Goal: Obtain resource: Obtain resource

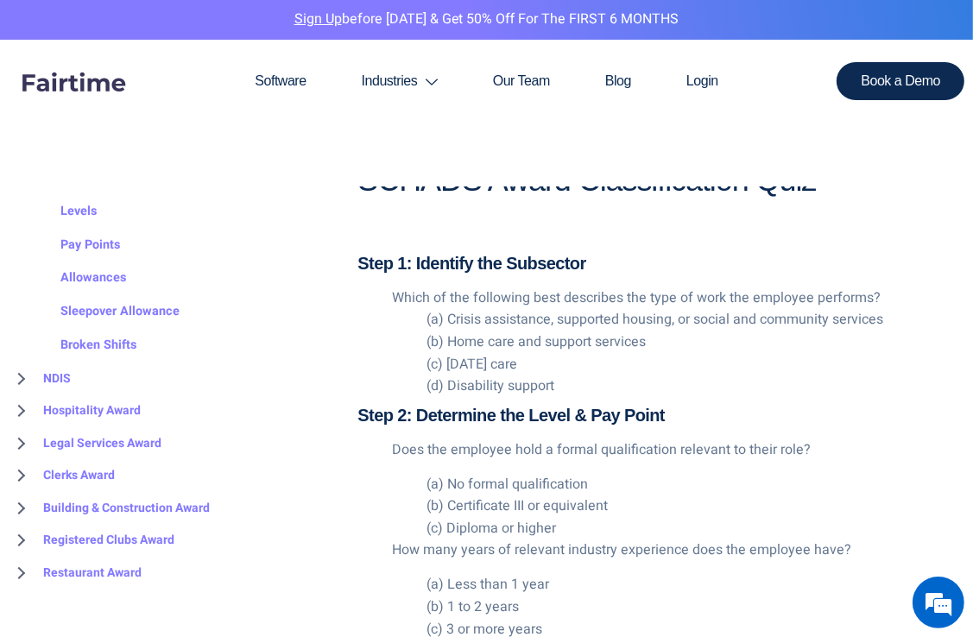
scroll to position [2628, 0]
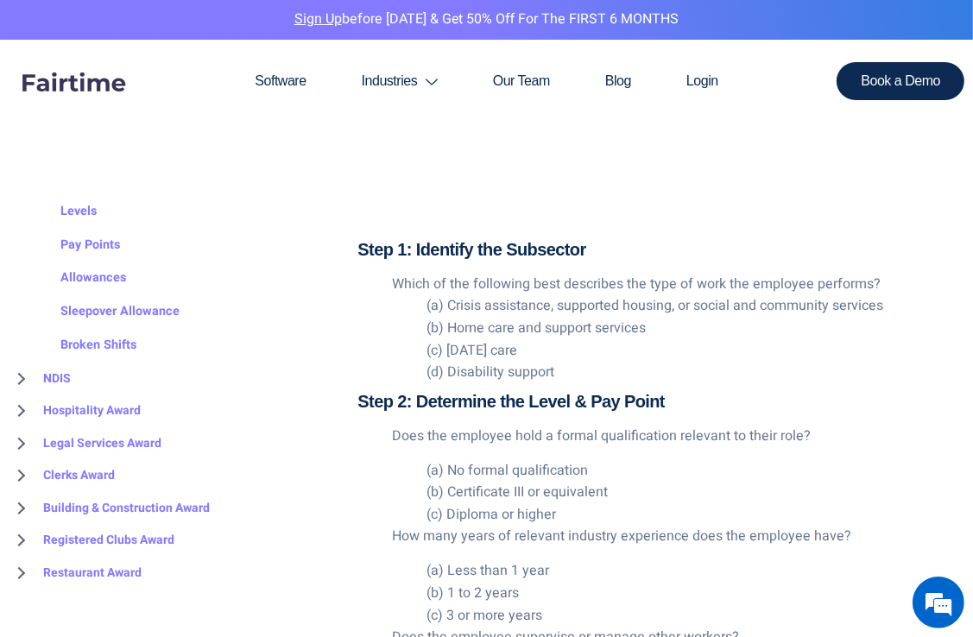
click at [503, 371] on li "(d) Disability support" at bounding box center [696, 373] width 538 height 22
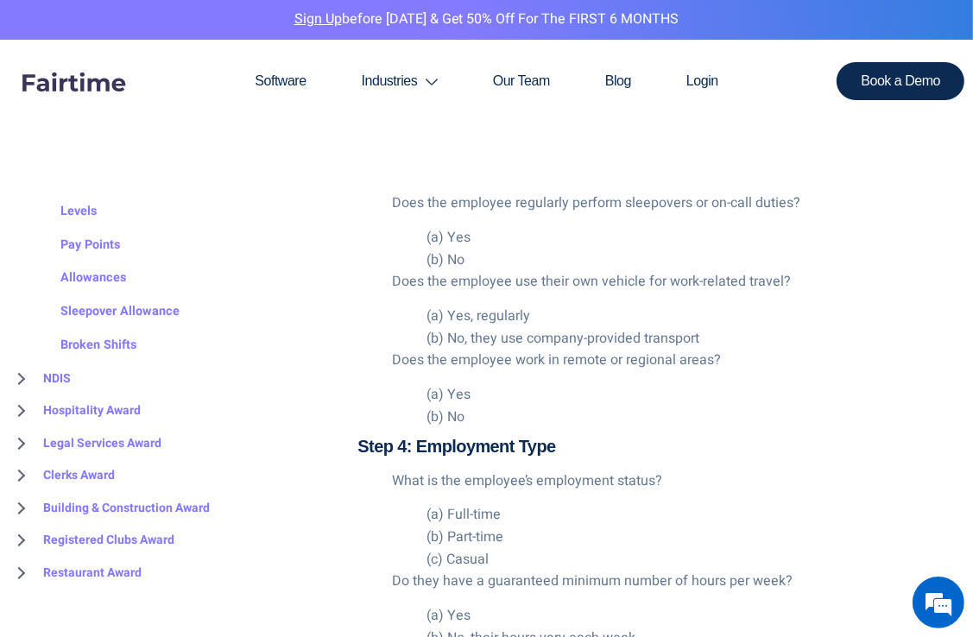
scroll to position [3210, 0]
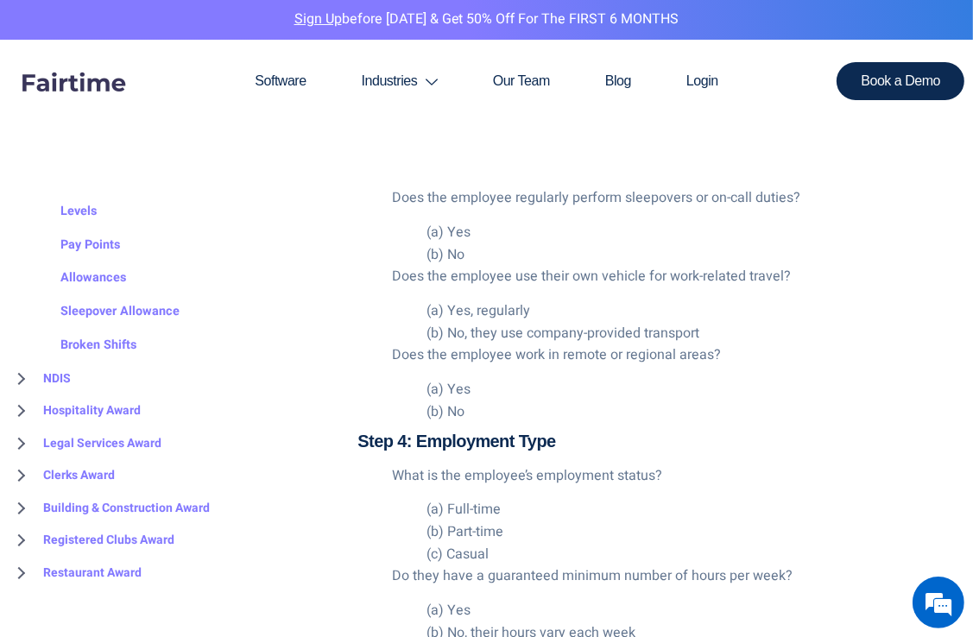
click at [462, 257] on li "(b) No" at bounding box center [696, 255] width 538 height 22
drag, startPoint x: 462, startPoint y: 257, endPoint x: 573, endPoint y: 254, distance: 111.4
click at [573, 254] on li "(b) No" at bounding box center [696, 255] width 538 height 22
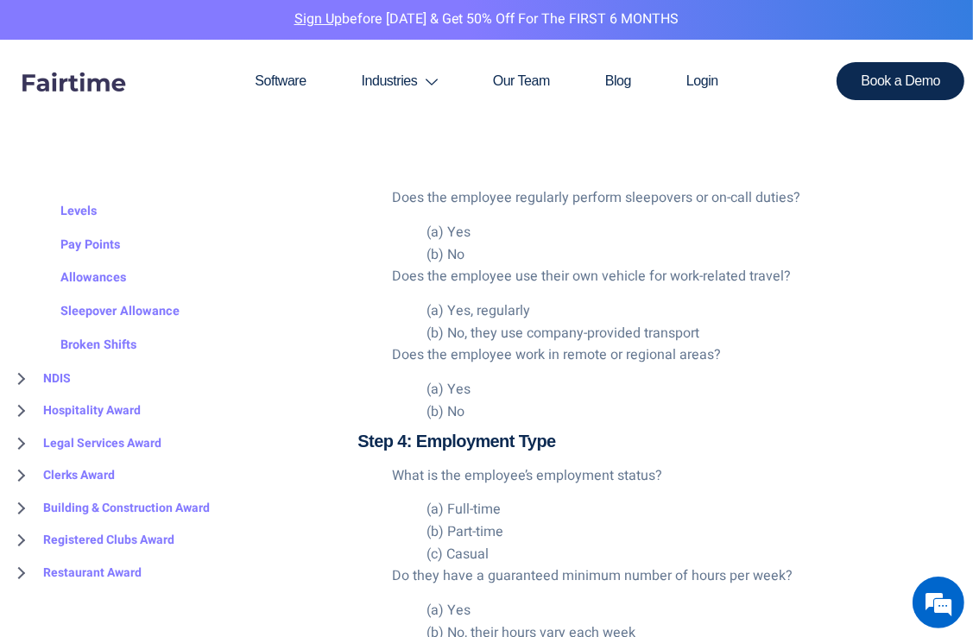
click at [641, 305] on li "(a) Yes, regularly" at bounding box center [696, 311] width 538 height 22
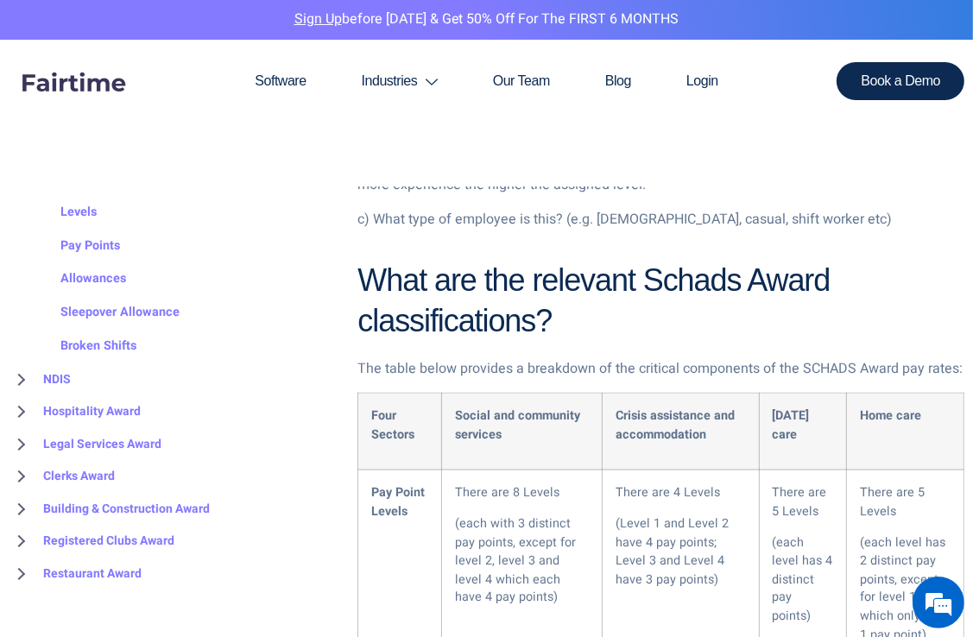
scroll to position [1822, 0]
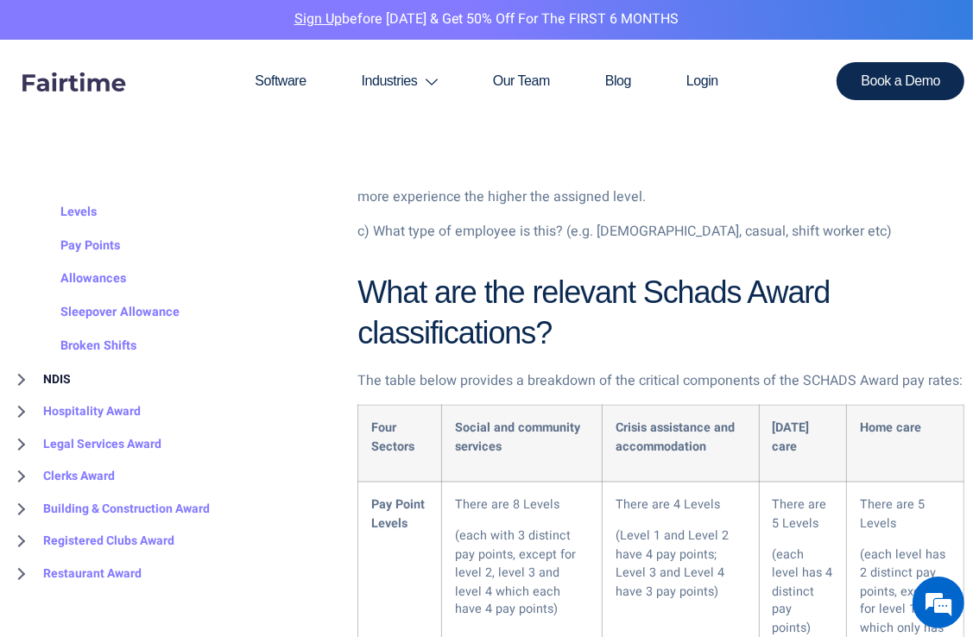
click at [52, 373] on link "NDIS" at bounding box center [40, 379] width 62 height 33
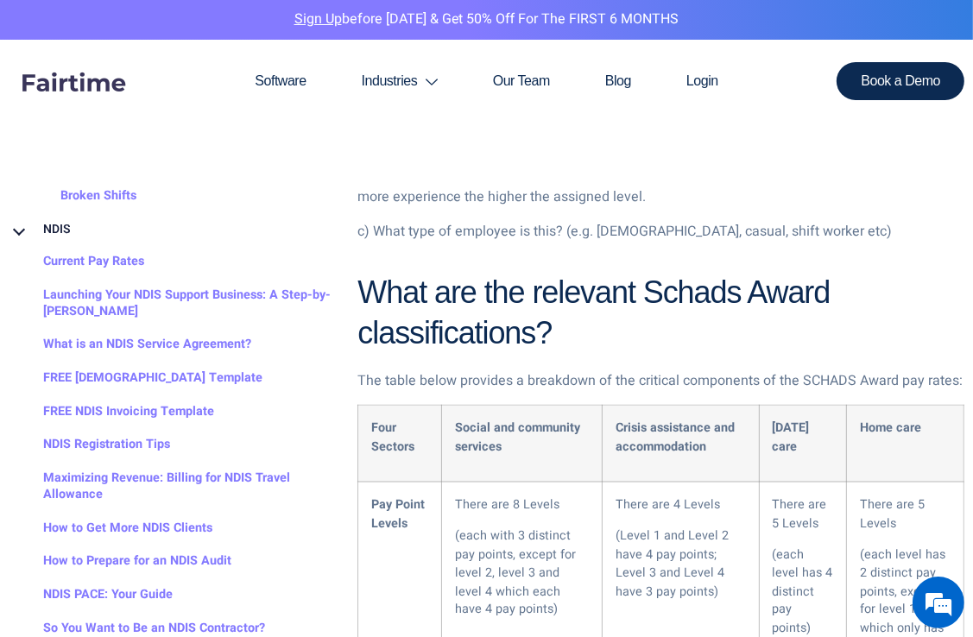
scroll to position [321, 0]
click at [208, 406] on link "FREE NDIS Invoicing Template" at bounding box center [112, 412] width 206 height 34
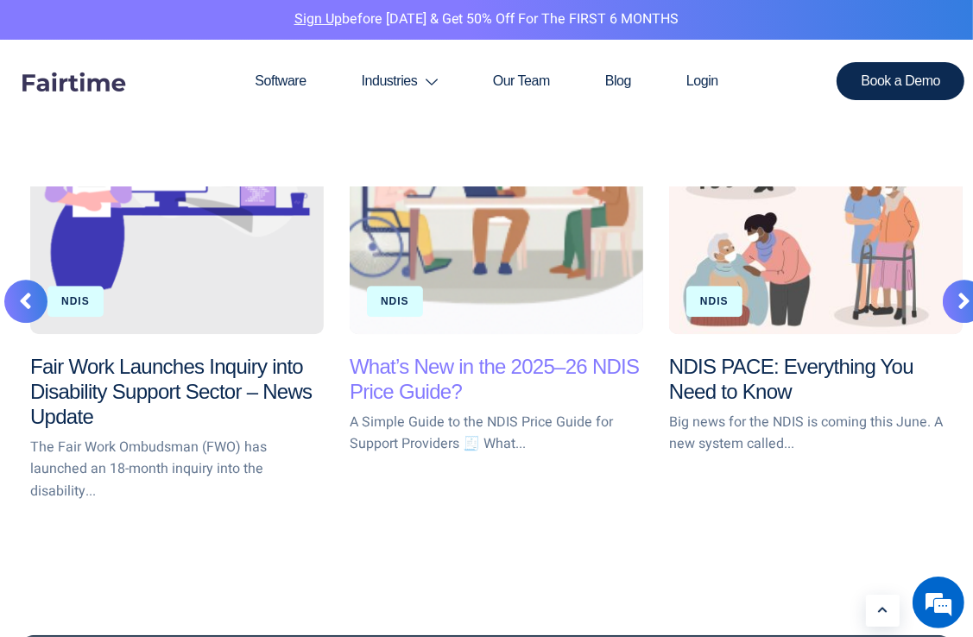
scroll to position [3516, 0]
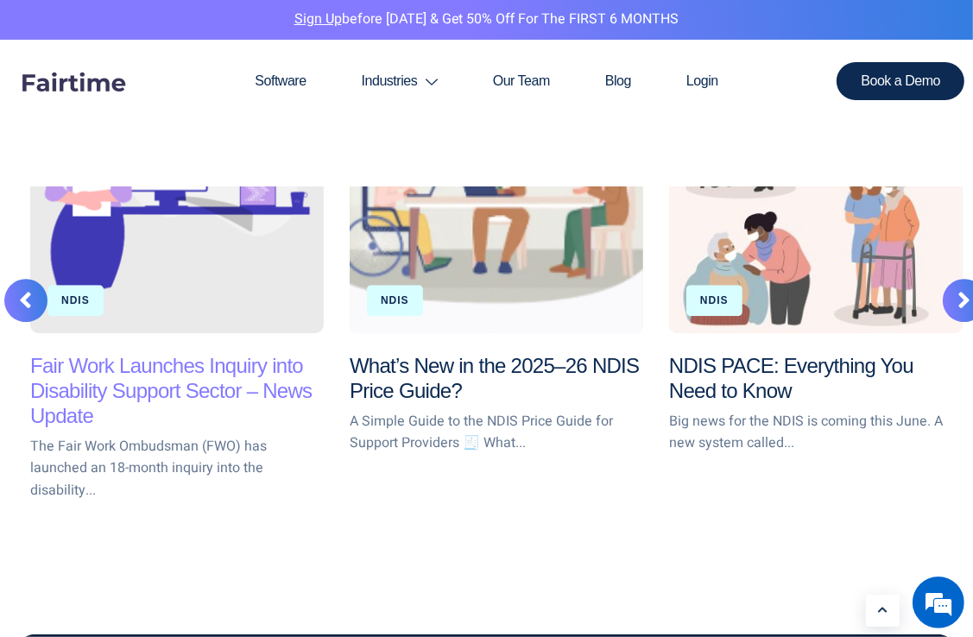
click at [142, 368] on link "Fair Work Launches Inquiry into Disability Support Sector – News Update" at bounding box center [171, 390] width 282 height 73
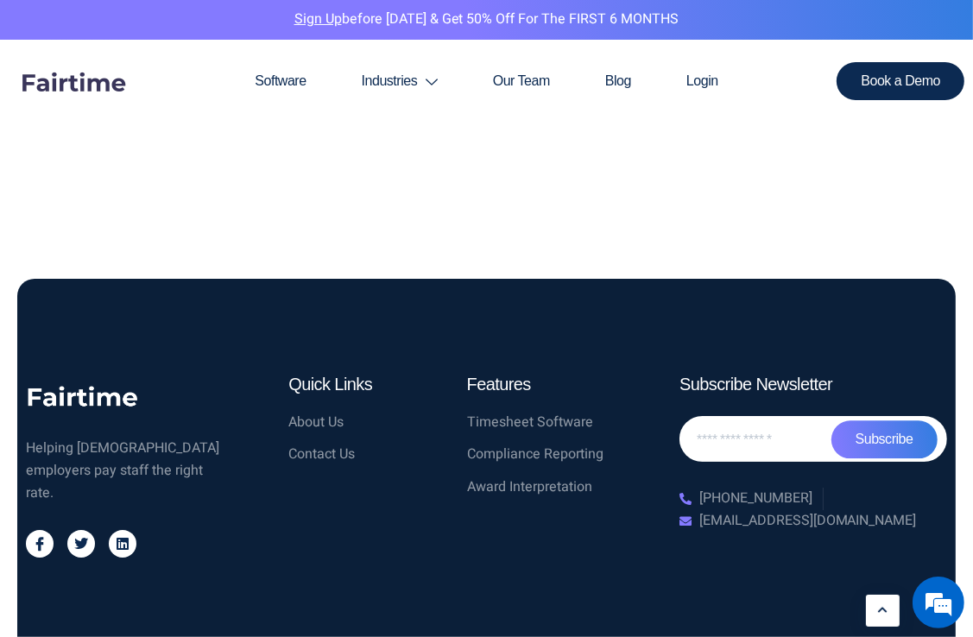
scroll to position [2829, 0]
